Goal: Check status: Check status

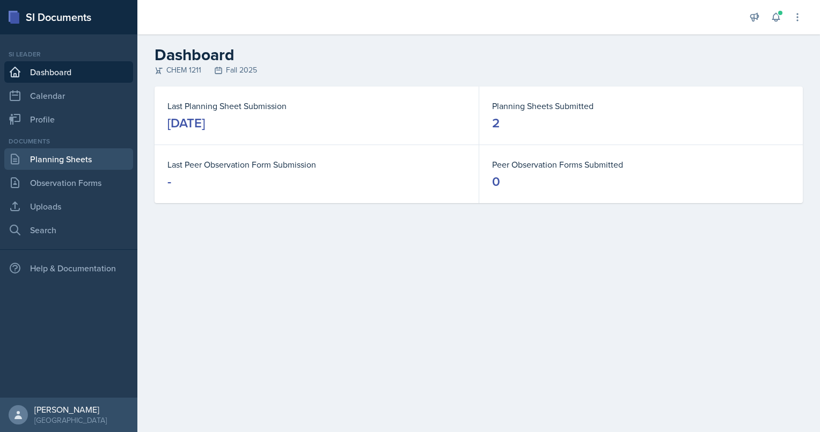
click at [69, 161] on link "Planning Sheets" at bounding box center [68, 158] width 129 height 21
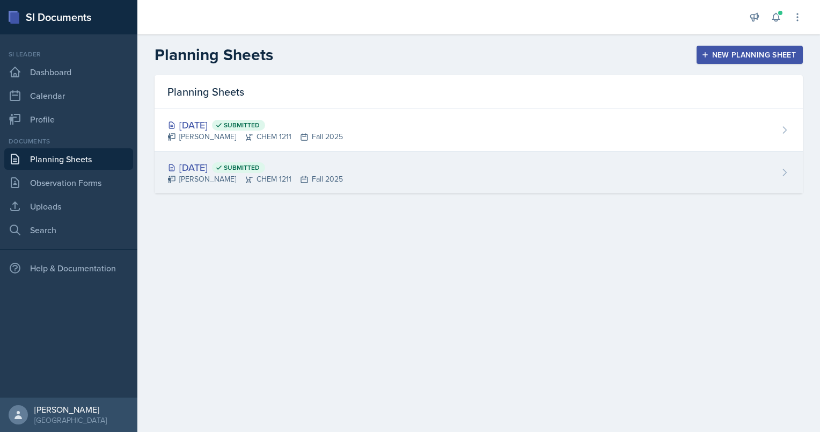
click at [250, 173] on div "Aster Cheung CHEM 1211 Fall 2025" at bounding box center [256, 178] width 176 height 11
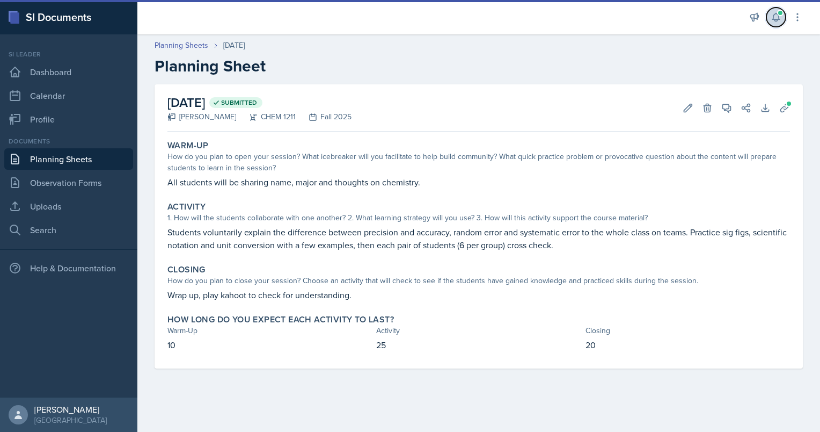
click at [774, 20] on icon at bounding box center [776, 17] width 11 height 11
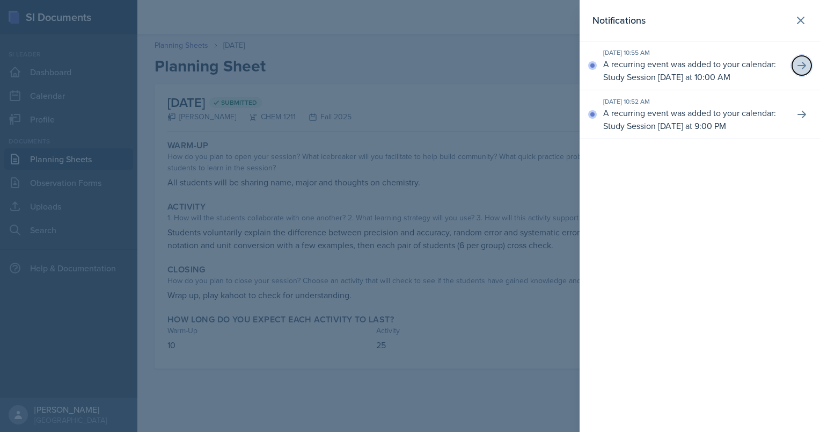
click at [800, 60] on icon at bounding box center [802, 65] width 11 height 11
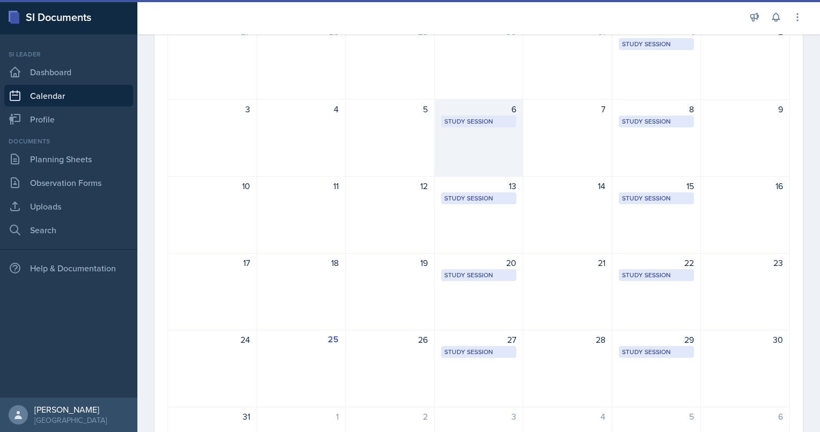
scroll to position [209, 0]
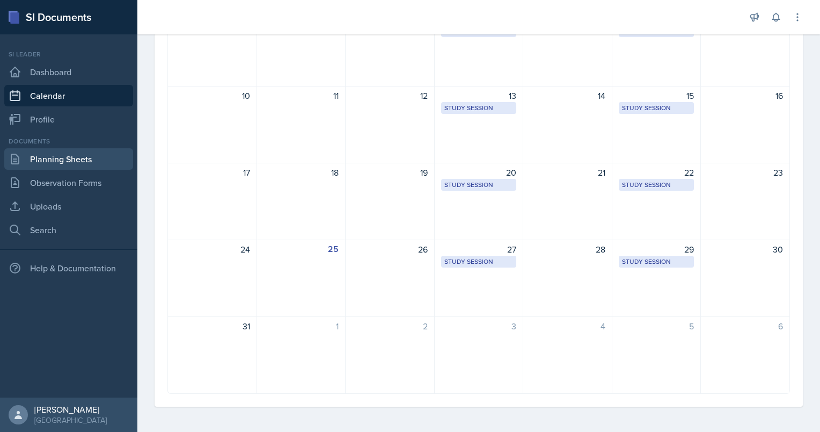
click at [92, 159] on link "Planning Sheets" at bounding box center [68, 158] width 129 height 21
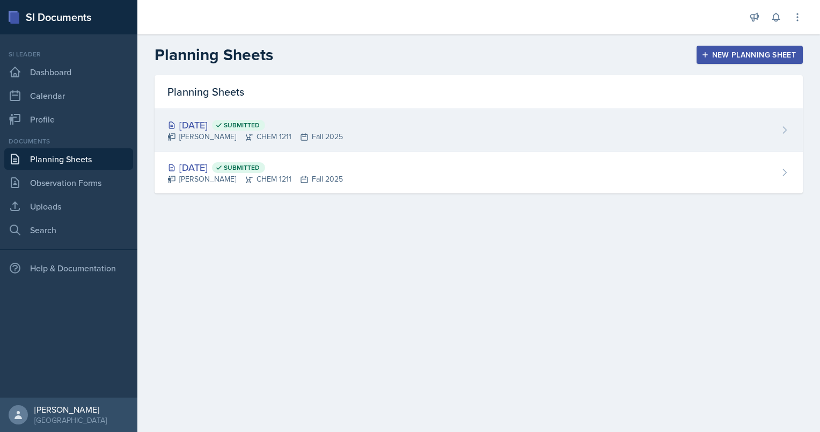
click at [784, 146] on div "Aug 29th, 2025 Submitted Aster Cheung CHEM 1211 Fall 2025" at bounding box center [479, 130] width 649 height 42
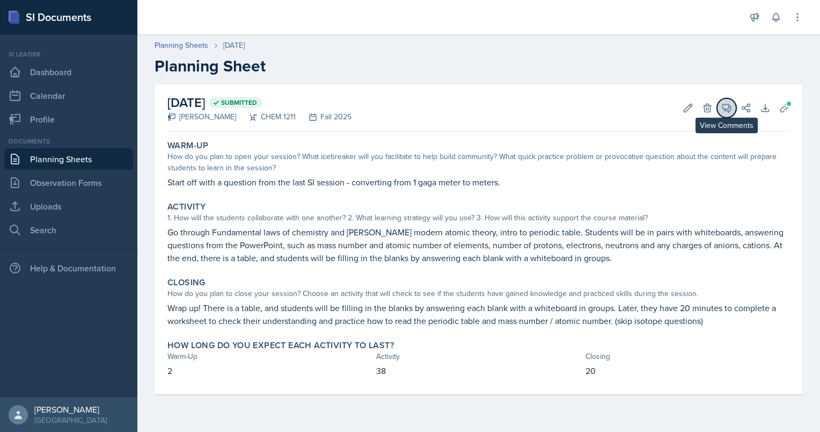
click at [728, 110] on icon at bounding box center [727, 108] width 8 height 8
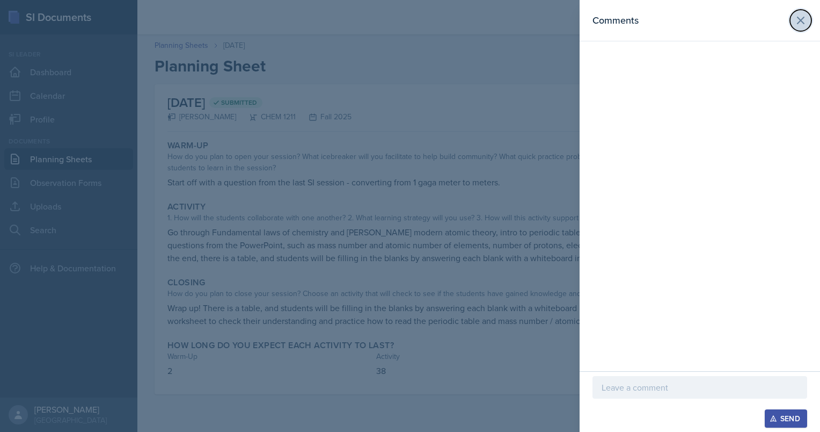
click at [802, 21] on icon at bounding box center [801, 20] width 6 height 6
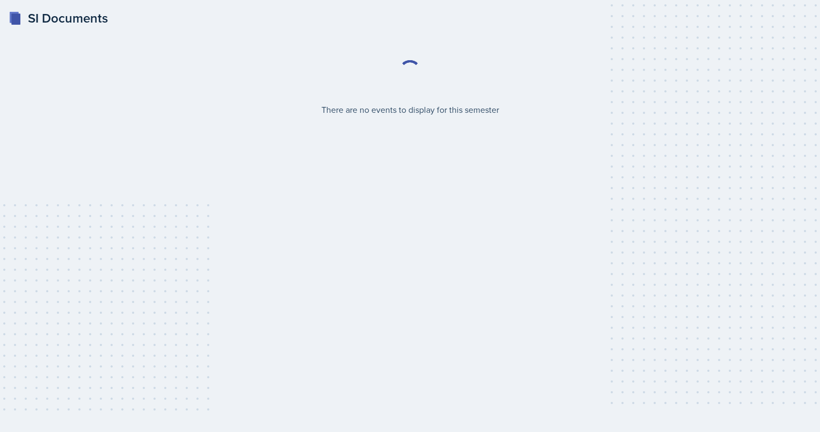
select select "2bed604d-1099-4043-b1bc-2365e8740244"
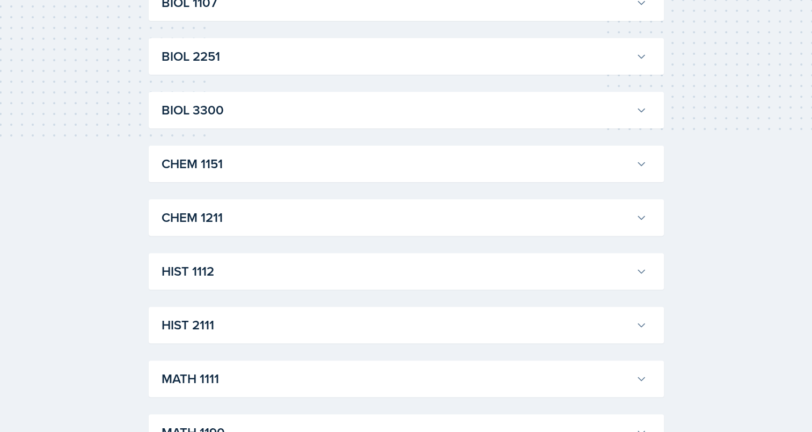
scroll to position [274, 0]
click at [331, 219] on h3 "CHEM 1211" at bounding box center [397, 216] width 470 height 19
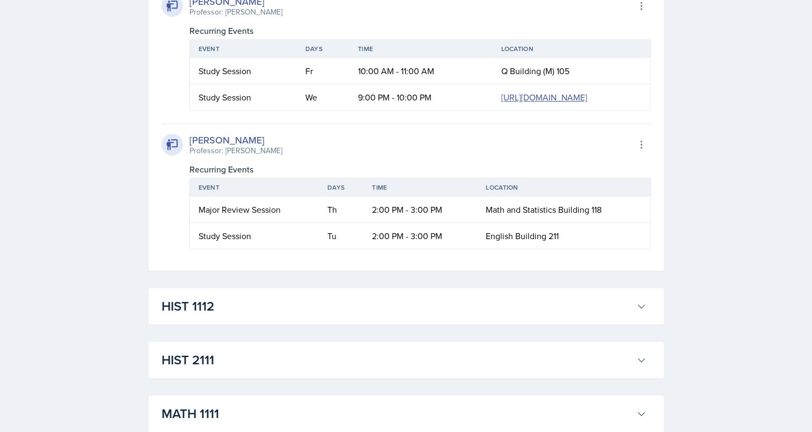
scroll to position [761, 0]
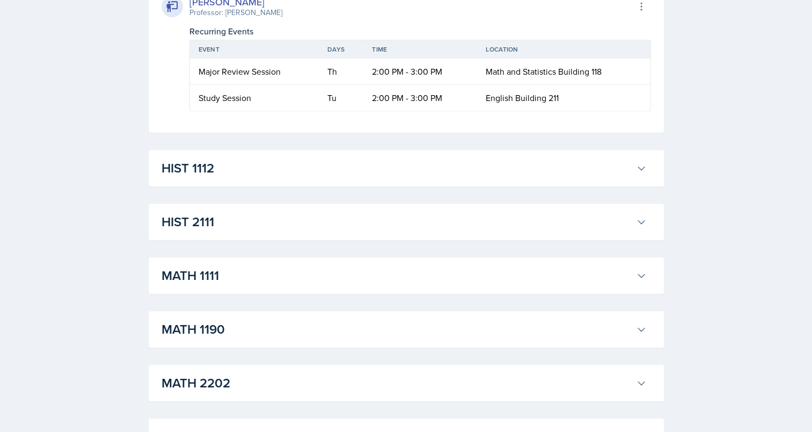
click at [594, 178] on h3 "HIST 1112" at bounding box center [397, 167] width 470 height 19
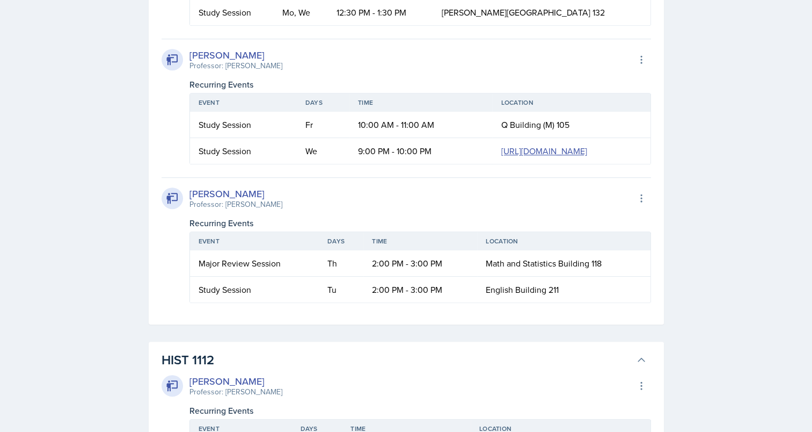
scroll to position [587, 0]
